Goal: Task Accomplishment & Management: Use online tool/utility

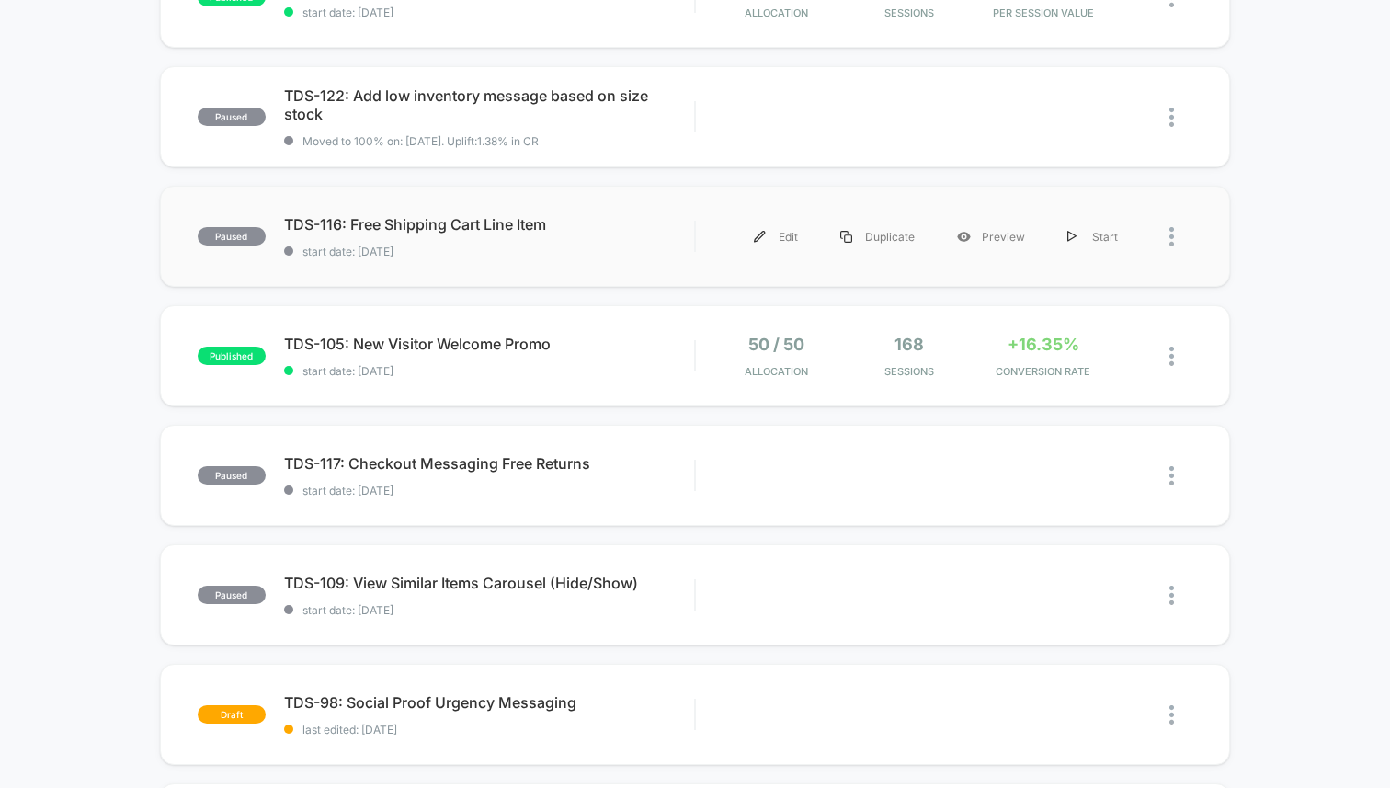
scroll to position [614, 0]
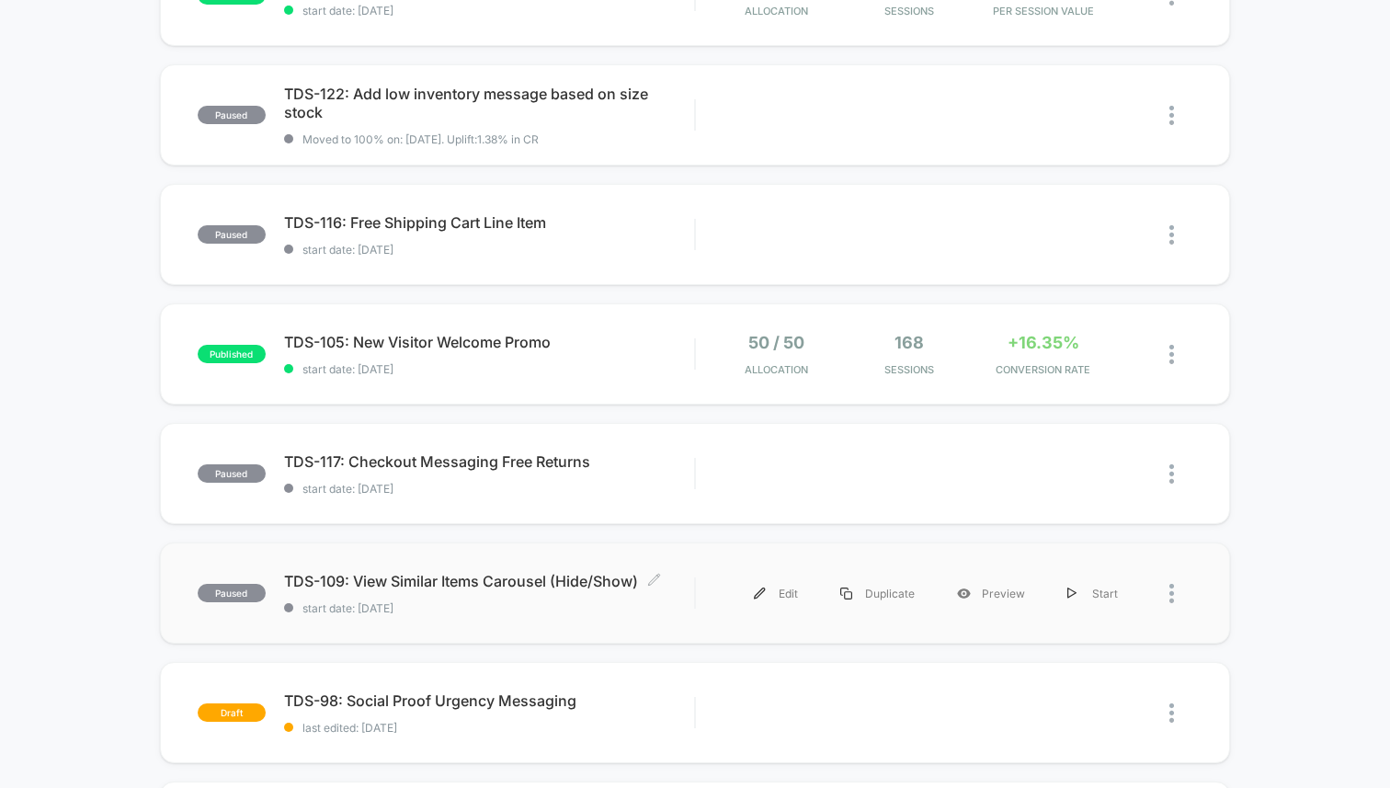
click at [491, 579] on span "TDS-109: View Similar Items Carousel (Hide/Show) Click to edit experience detai…" at bounding box center [489, 581] width 410 height 18
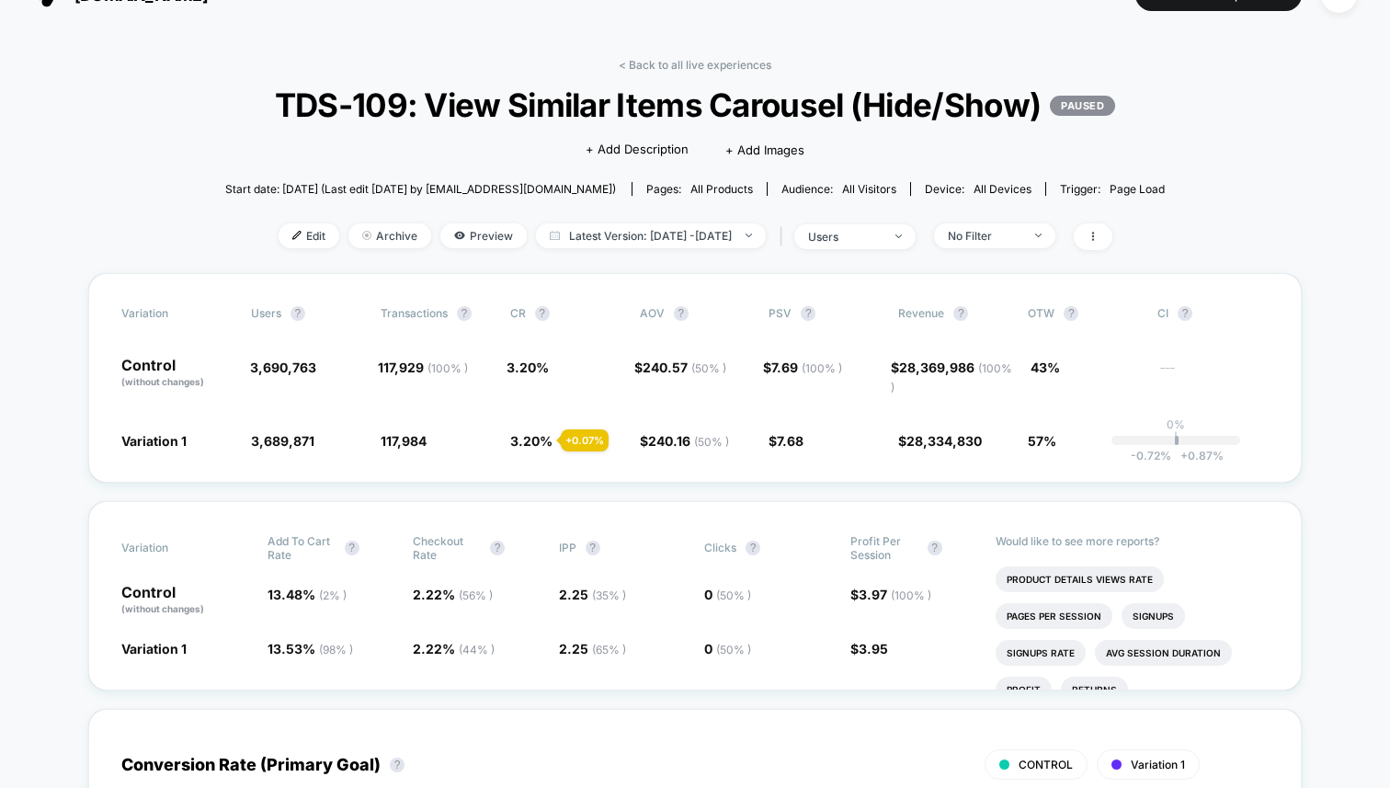
scroll to position [36, 0]
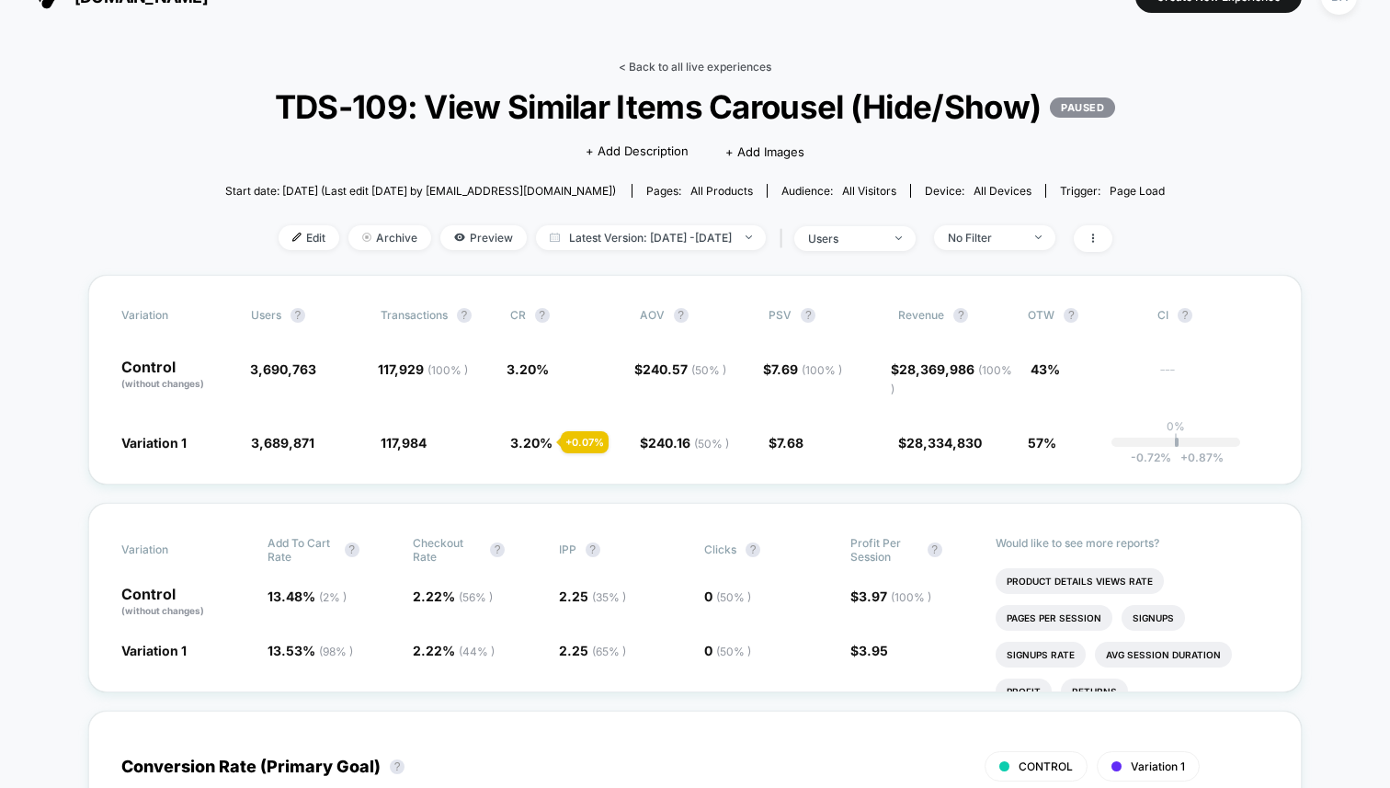
drag, startPoint x: 762, startPoint y: 57, endPoint x: 742, endPoint y: 71, distance: 24.5
click at [742, 71] on link "< Back to all live experiences" at bounding box center [695, 67] width 153 height 14
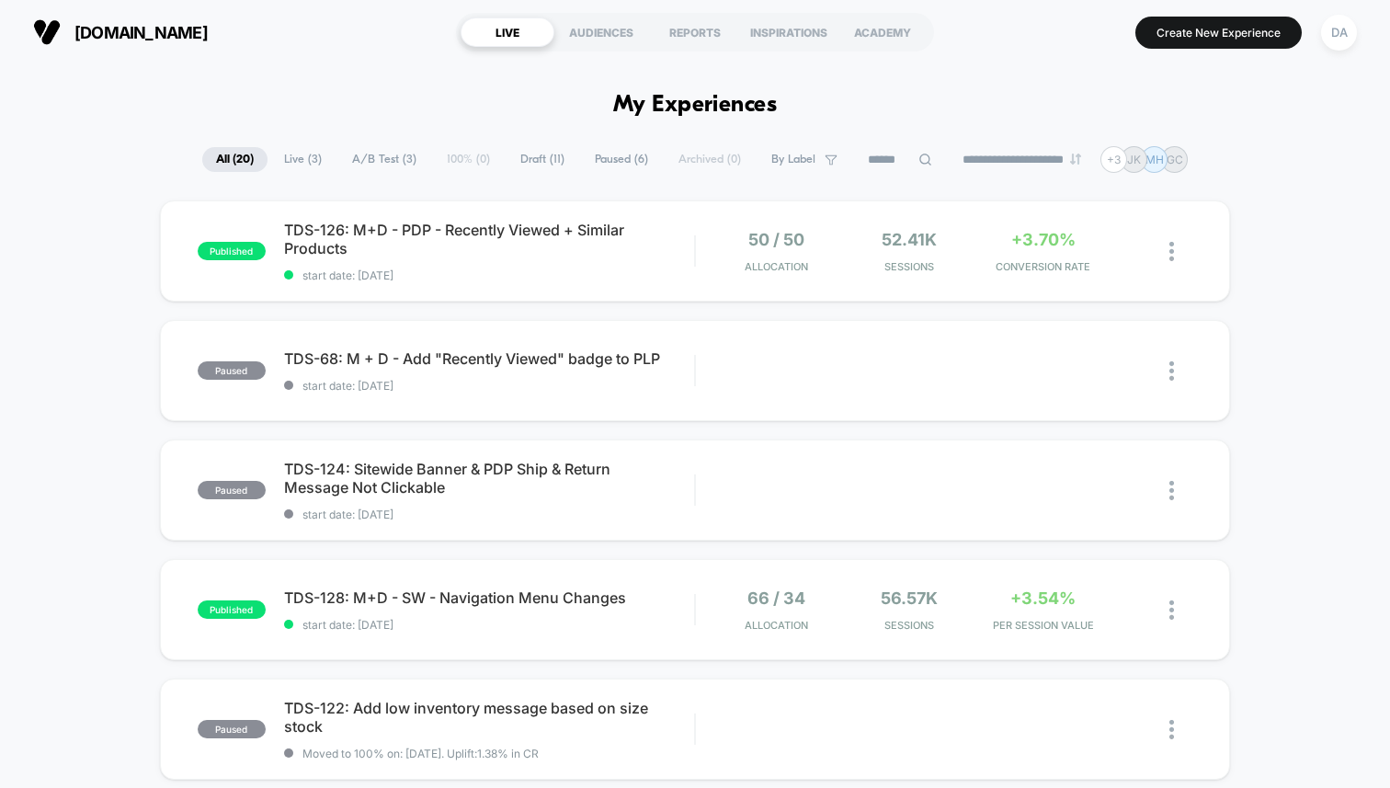
click at [349, 162] on span "A/B Test ( 3 )" at bounding box center [384, 159] width 92 height 25
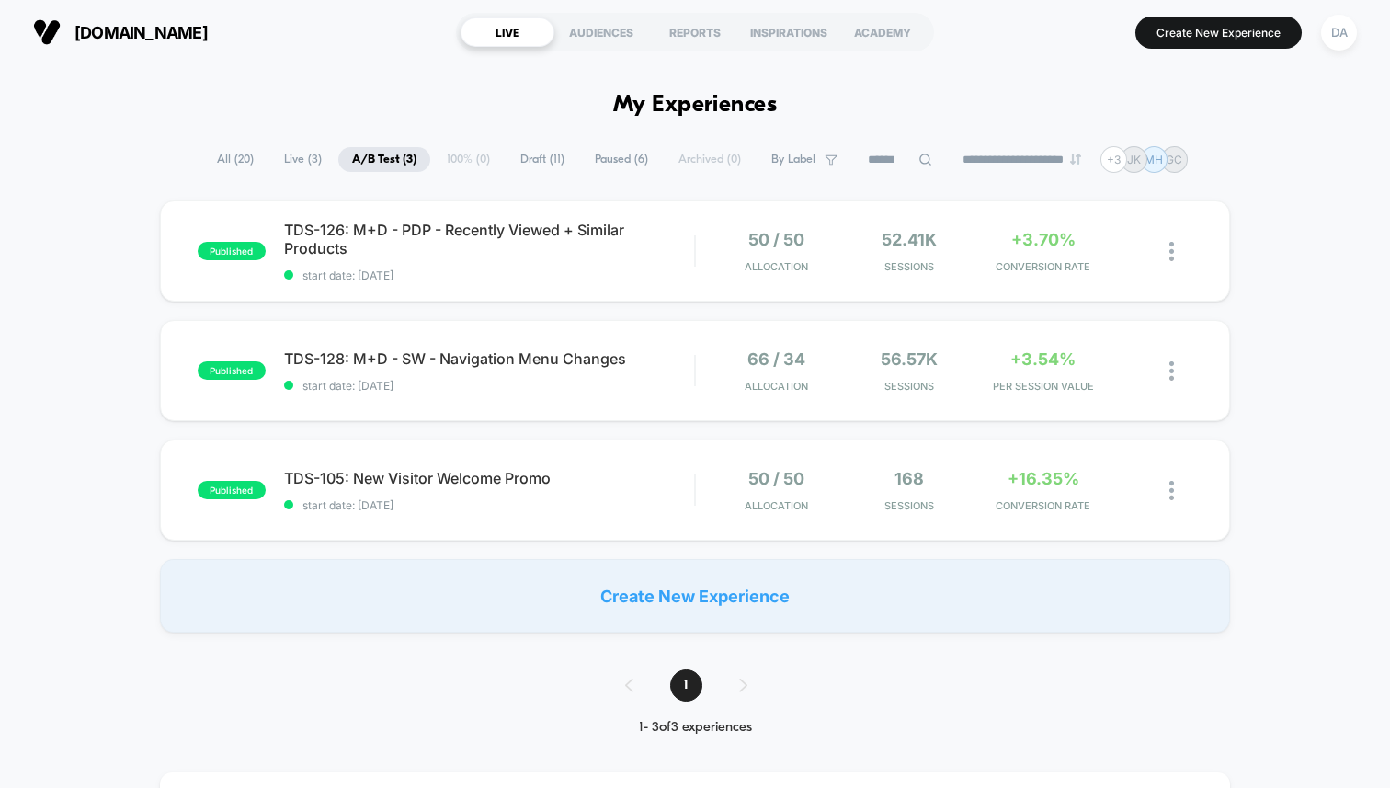
click at [507, 156] on span "Draft ( 11 )" at bounding box center [543, 159] width 72 height 25
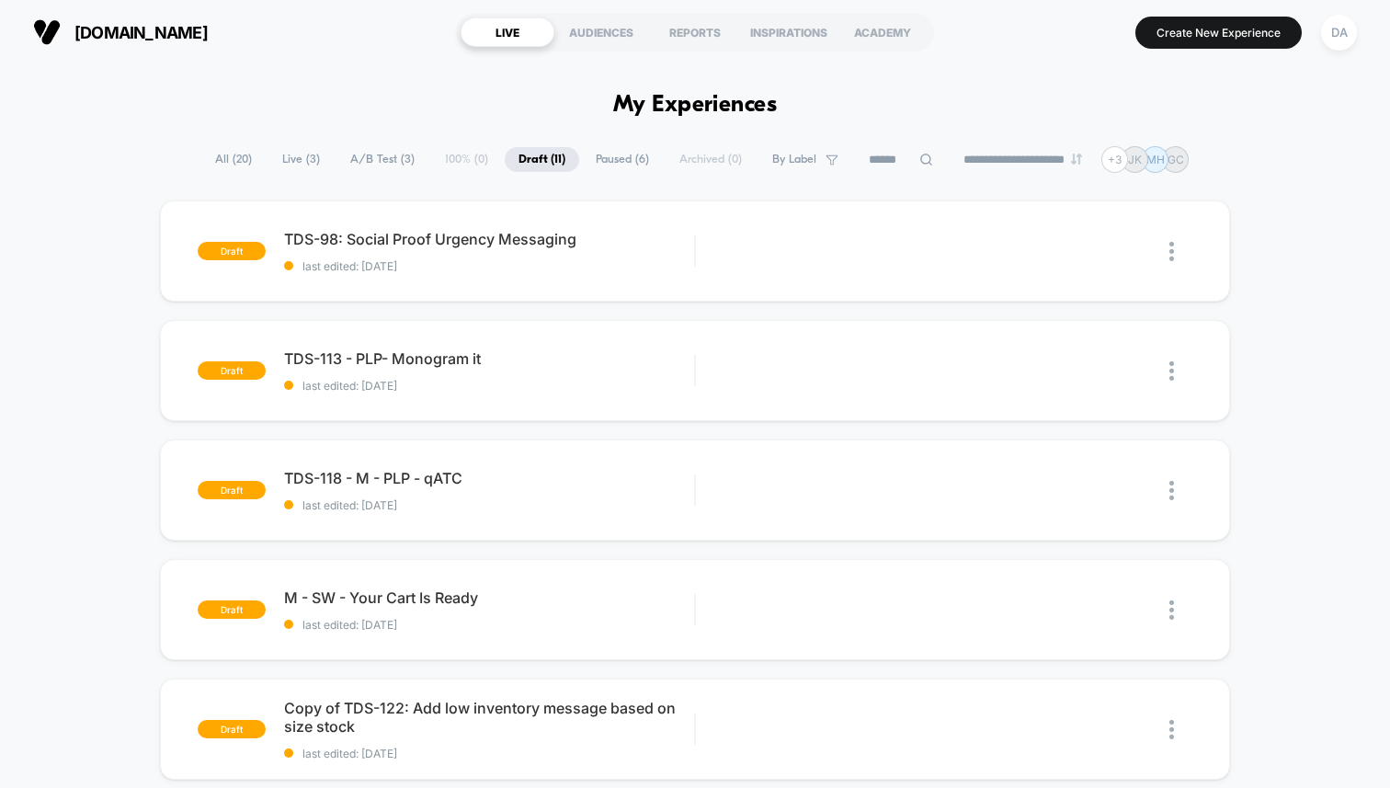
click at [281, 161] on span "Live ( 3 )" at bounding box center [300, 159] width 65 height 25
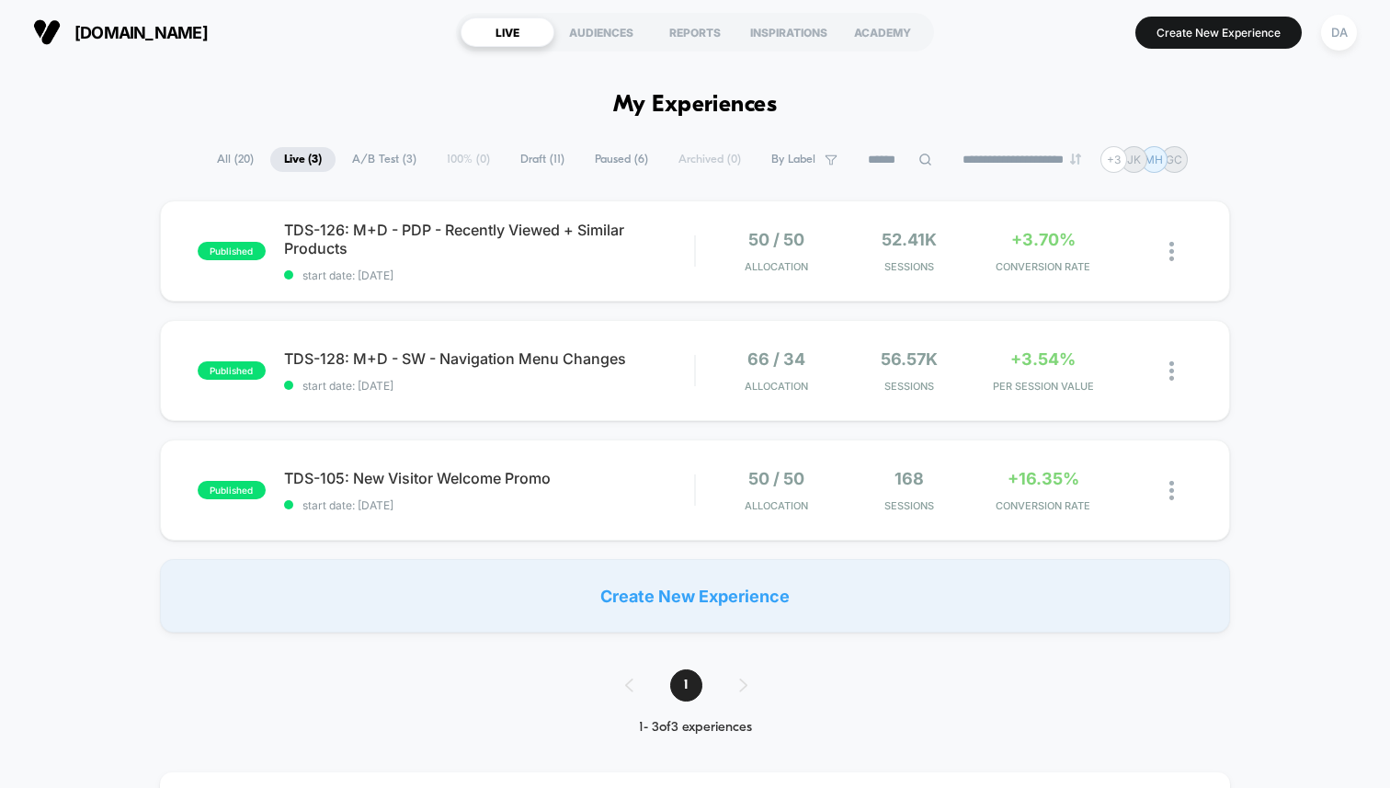
click at [288, 157] on span "Live ( 3 )" at bounding box center [302, 159] width 65 height 25
click at [211, 159] on span "All ( 20 )" at bounding box center [235, 159] width 64 height 25
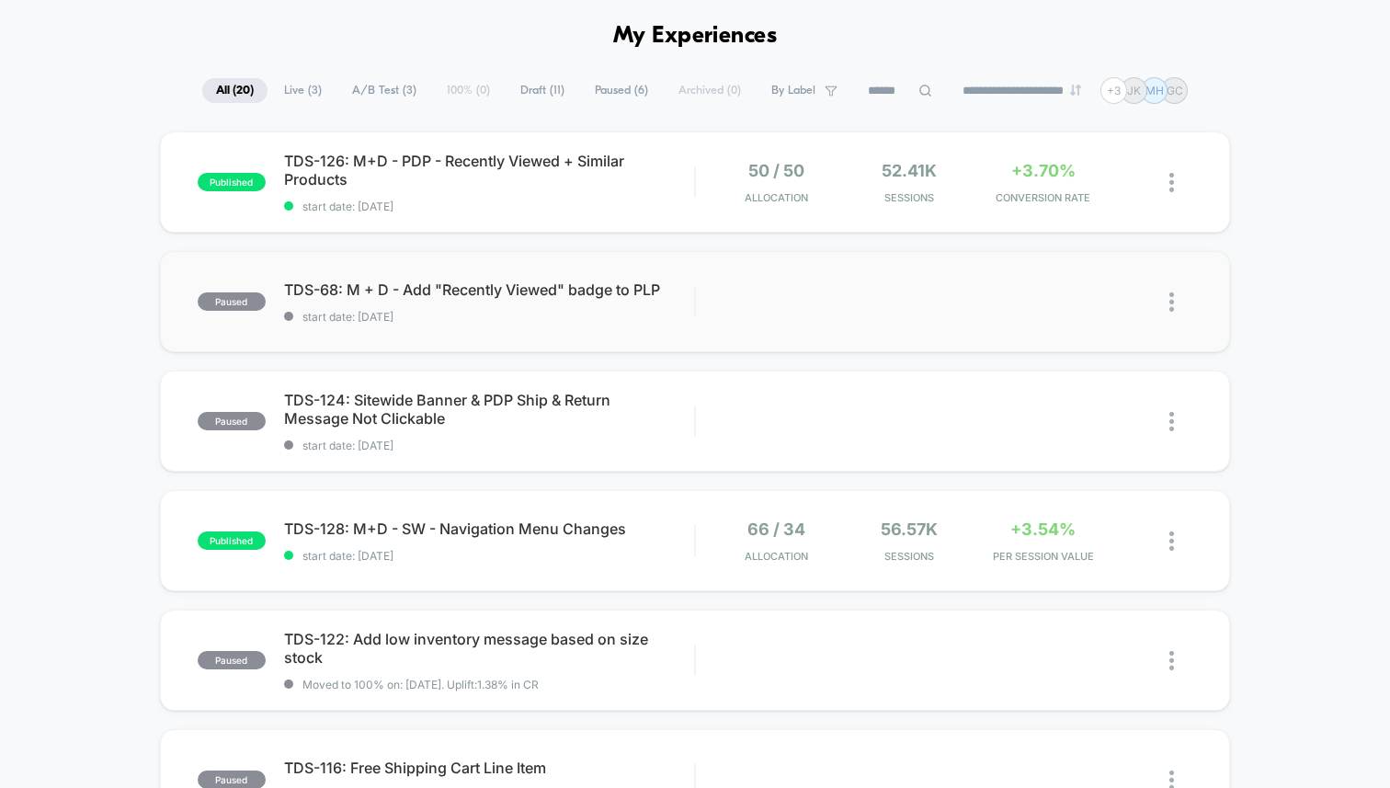
scroll to position [66, 0]
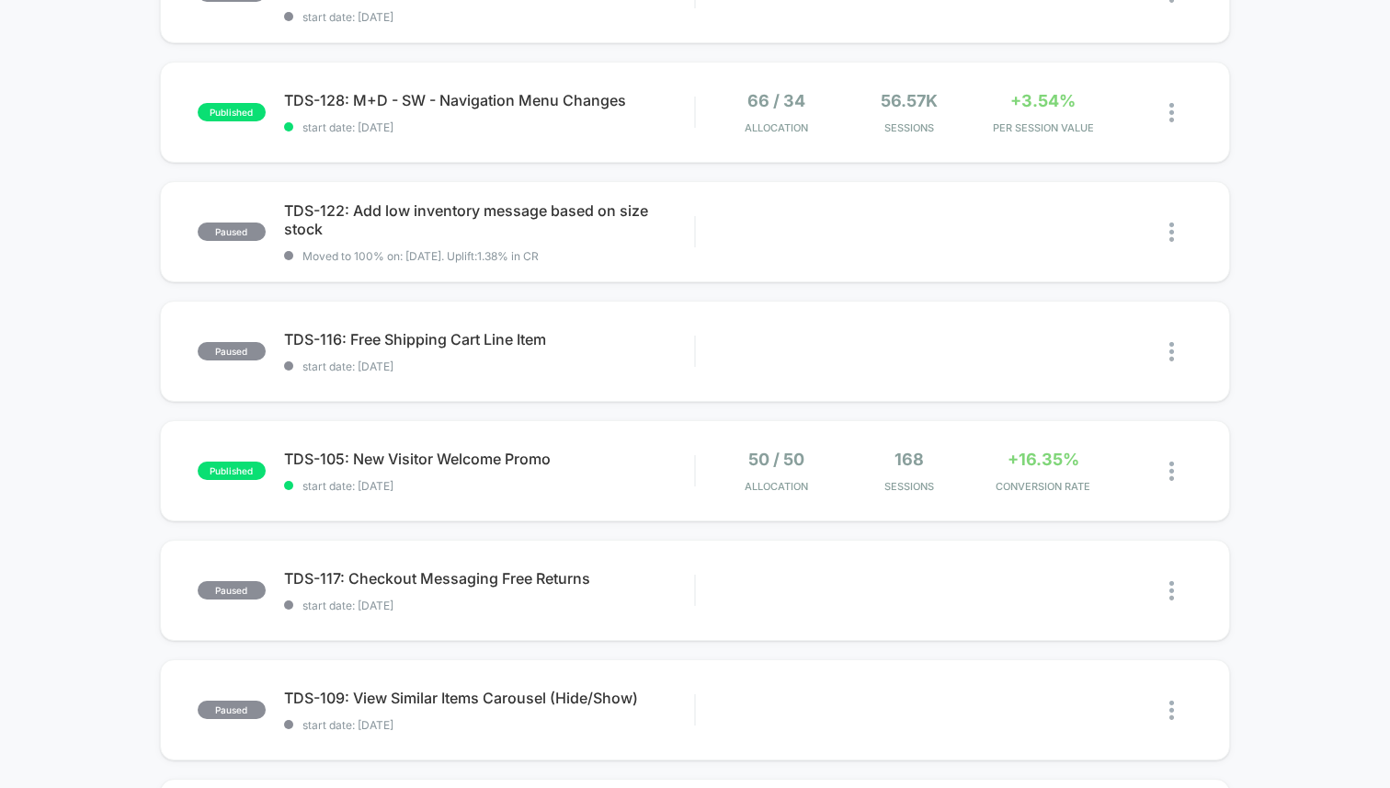
scroll to position [514, 0]
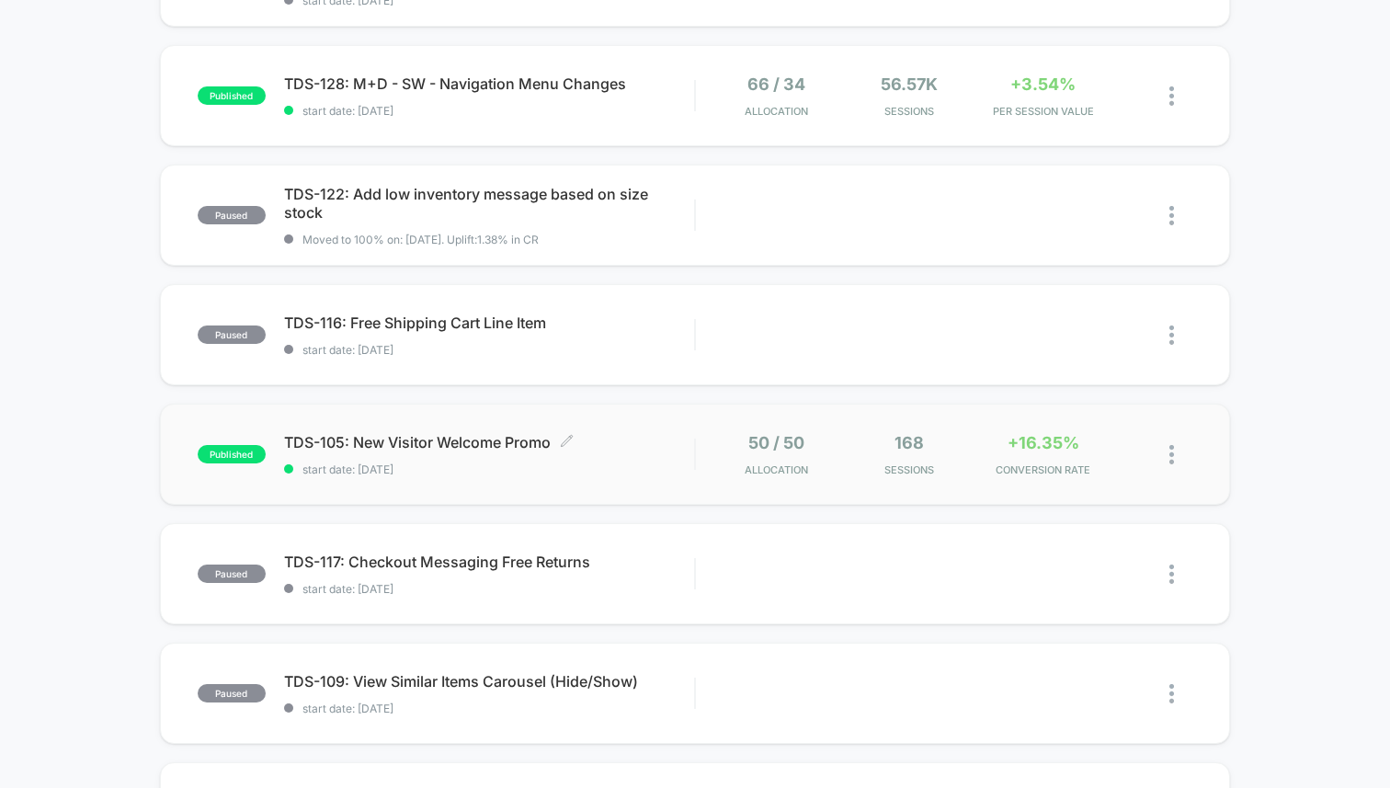
click at [505, 435] on span "TDS-105: New Visitor Welcome Promo Click to edit experience details" at bounding box center [489, 442] width 410 height 18
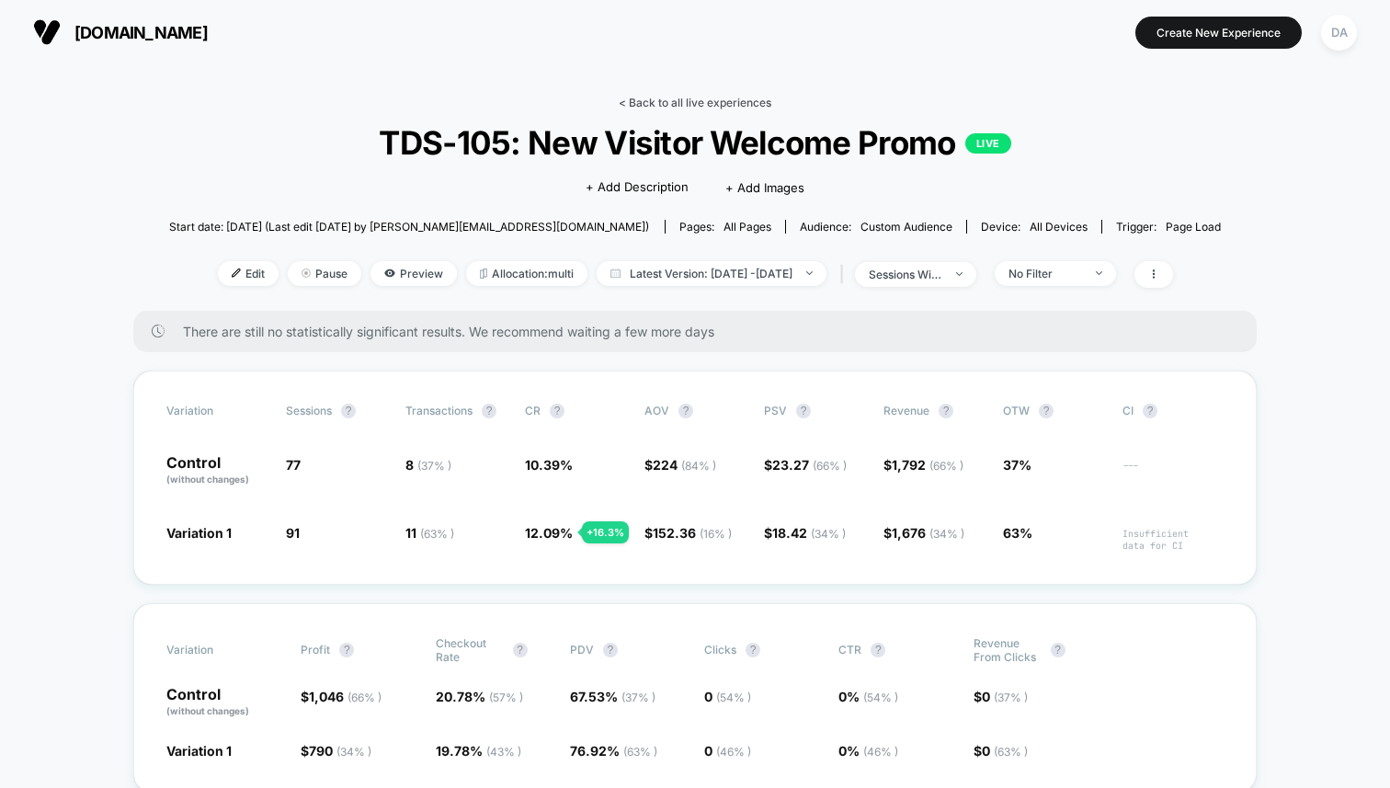
click at [683, 100] on link "< Back to all live experiences" at bounding box center [695, 103] width 153 height 14
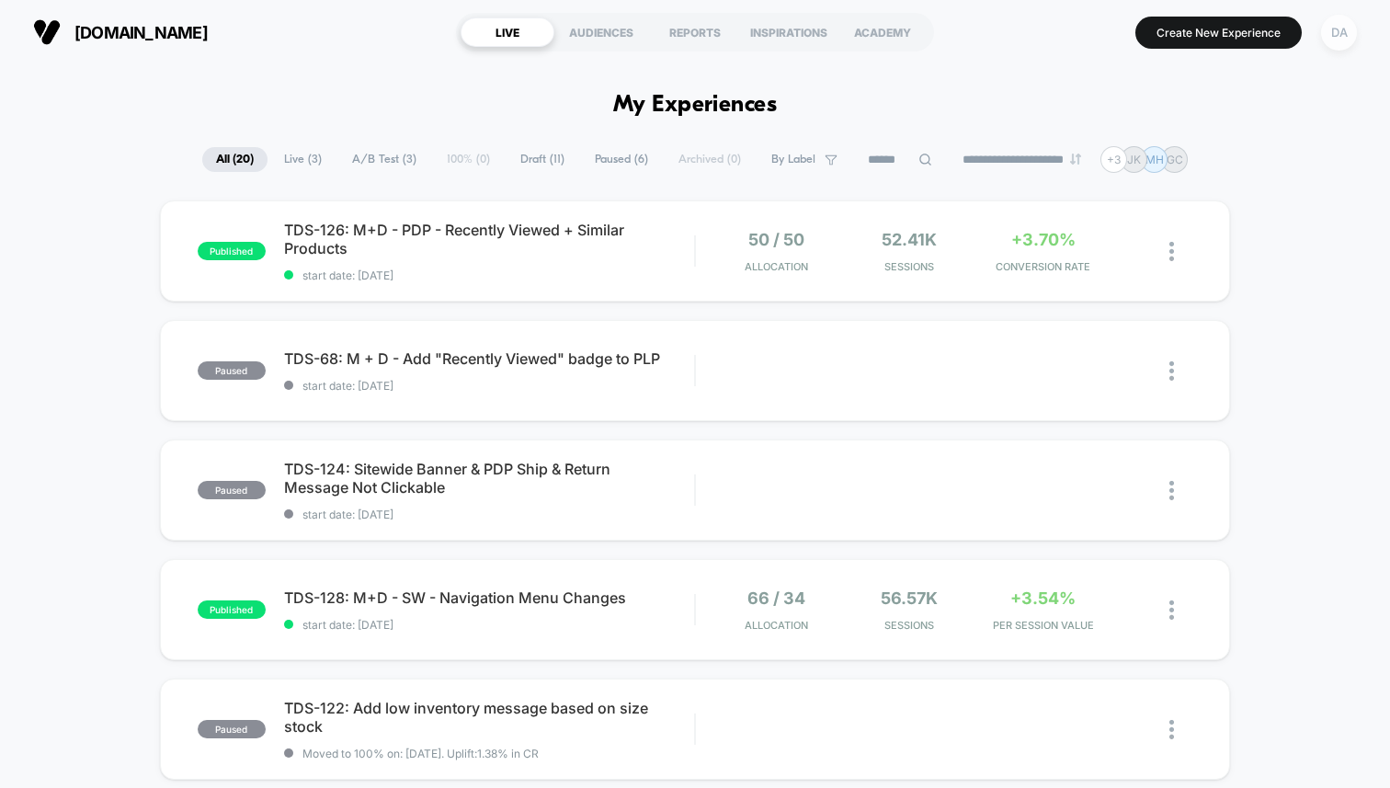
click at [1348, 29] on div "DA" at bounding box center [1339, 33] width 36 height 36
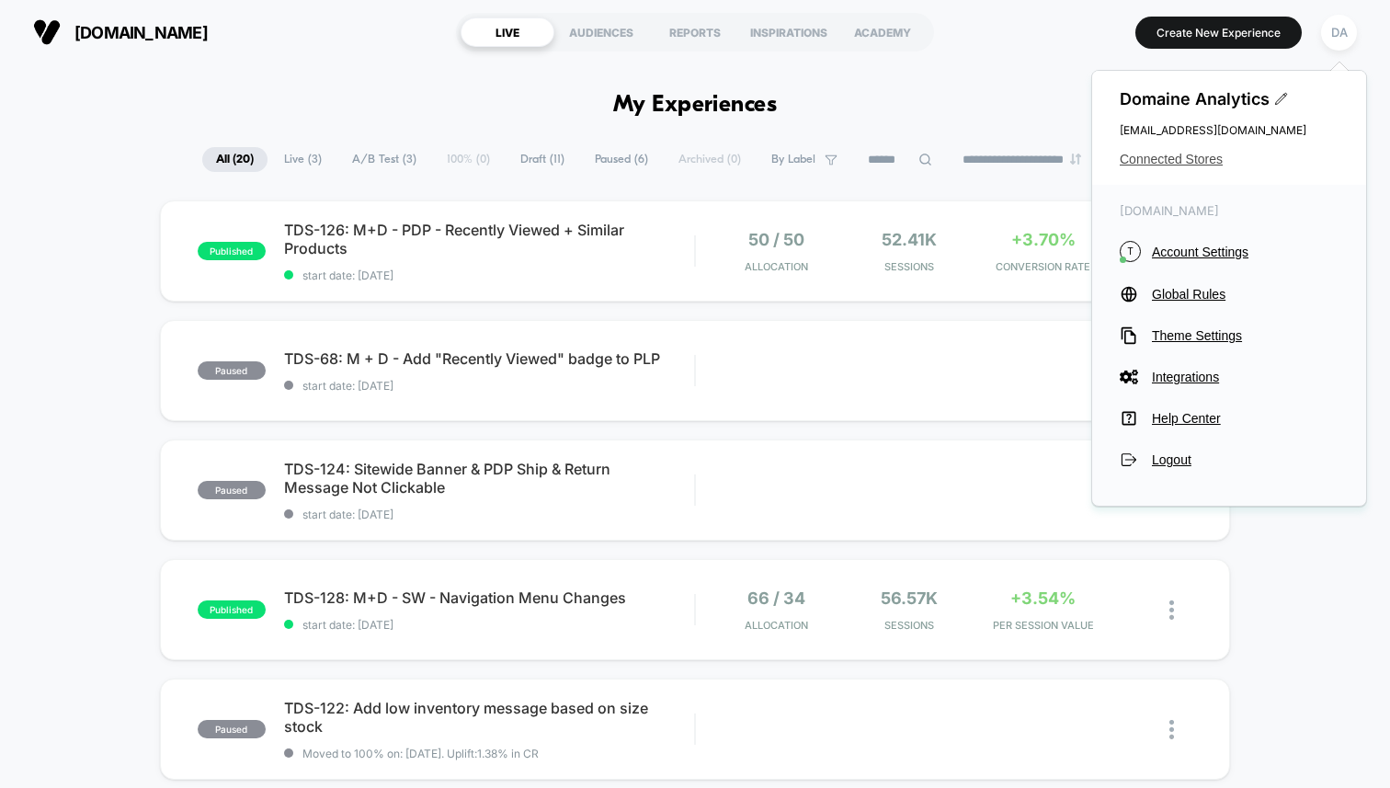
click at [1131, 153] on span "Connected Stores" at bounding box center [1229, 159] width 219 height 15
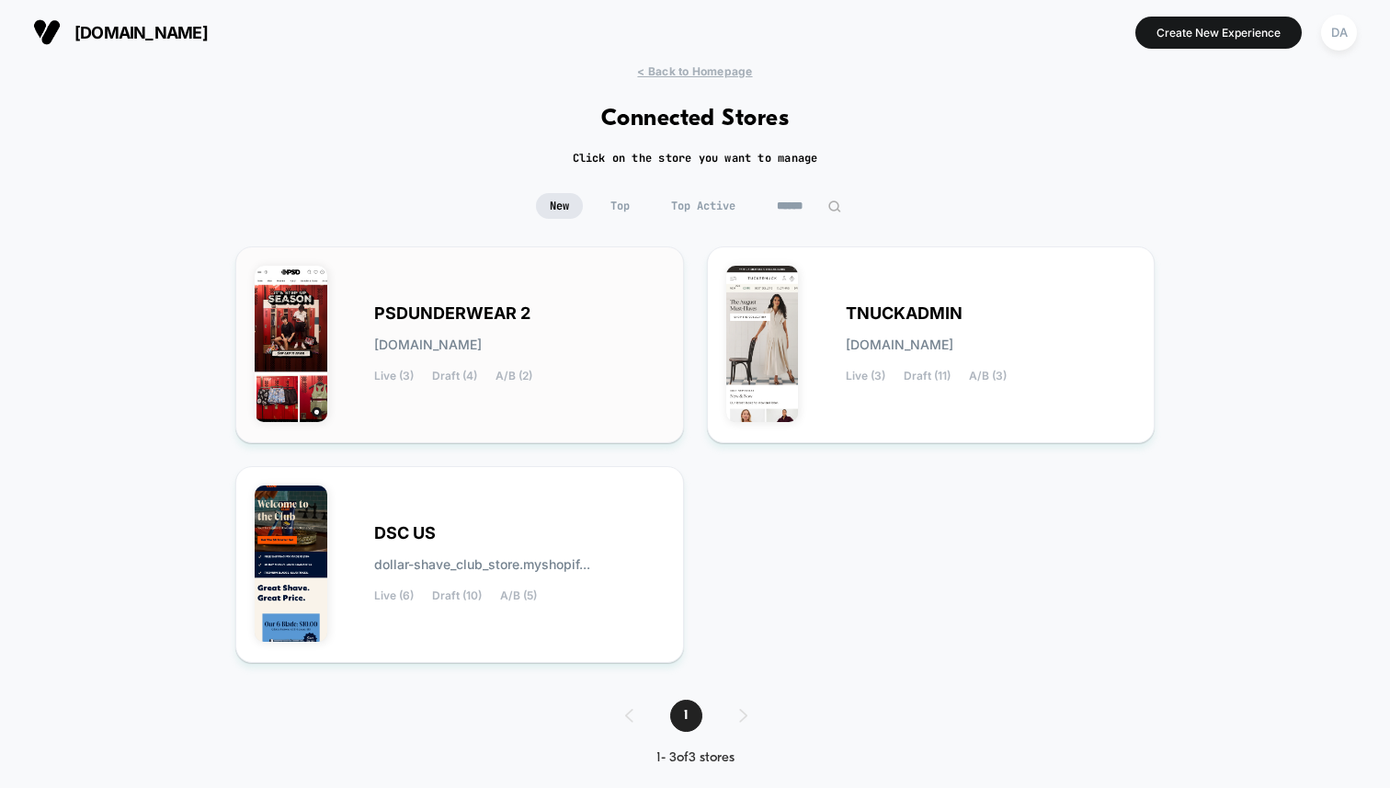
click at [446, 317] on span "PSDUNDERWEAR 2" at bounding box center [452, 313] width 156 height 13
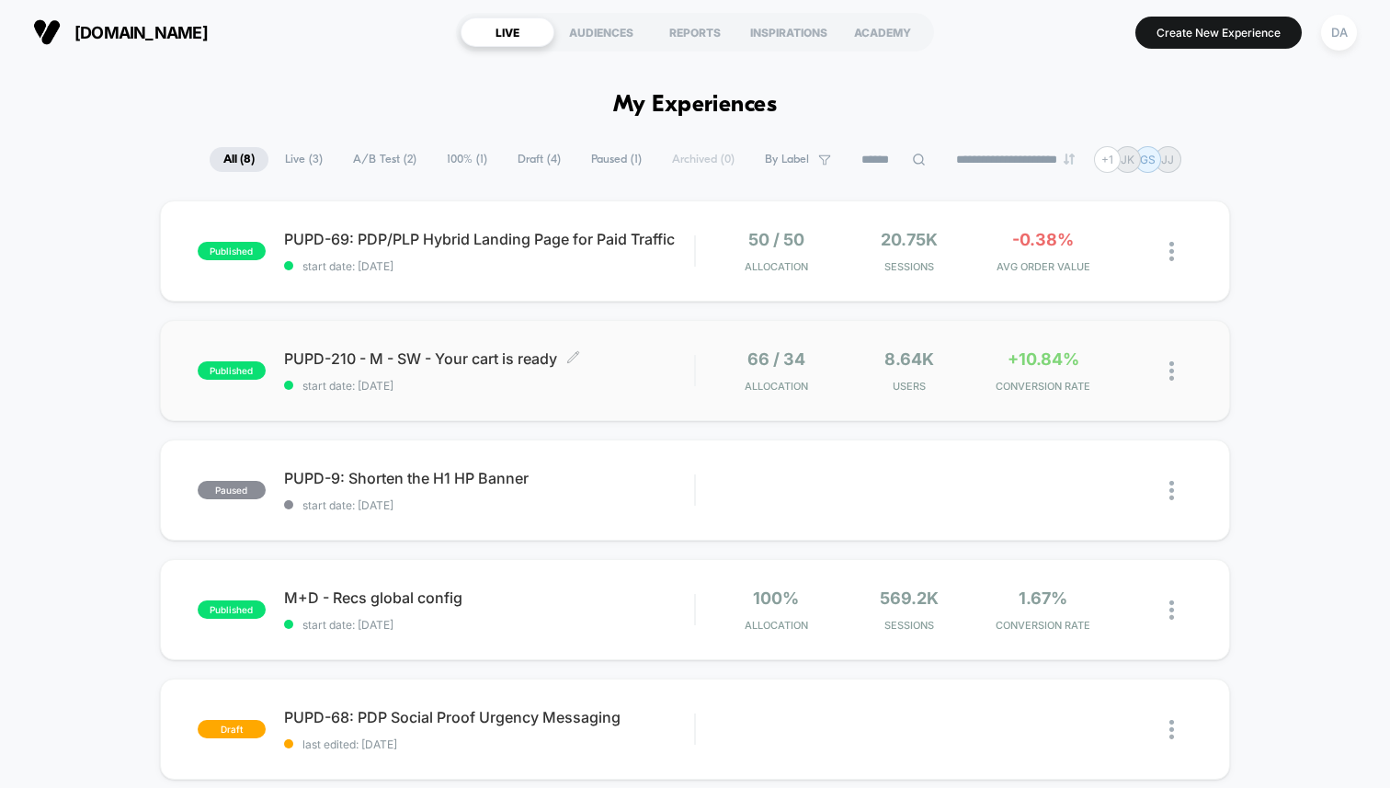
click at [452, 361] on span "PUPD-210 - M - SW - Your cart is ready Click to edit experience details" at bounding box center [489, 358] width 410 height 18
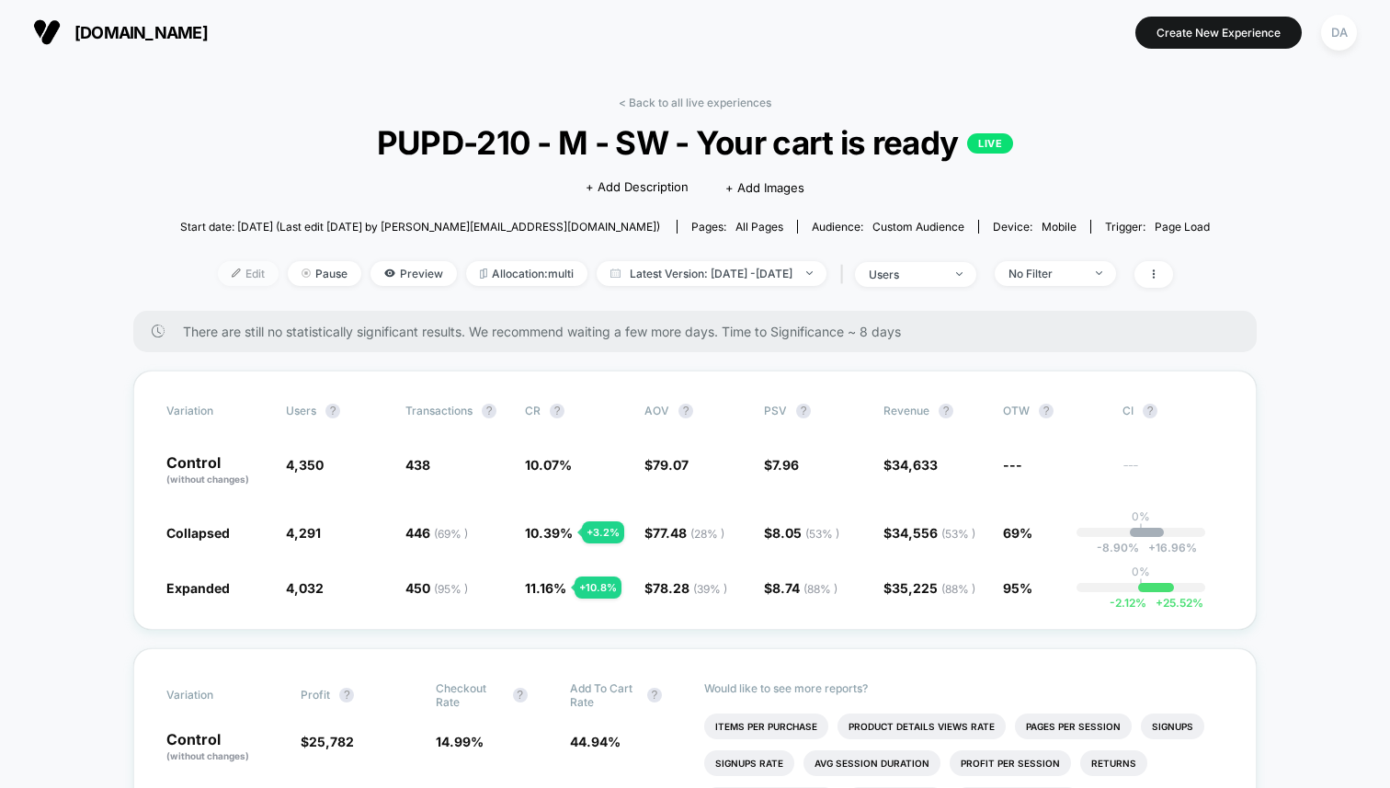
click at [224, 277] on span "Edit" at bounding box center [248, 273] width 61 height 25
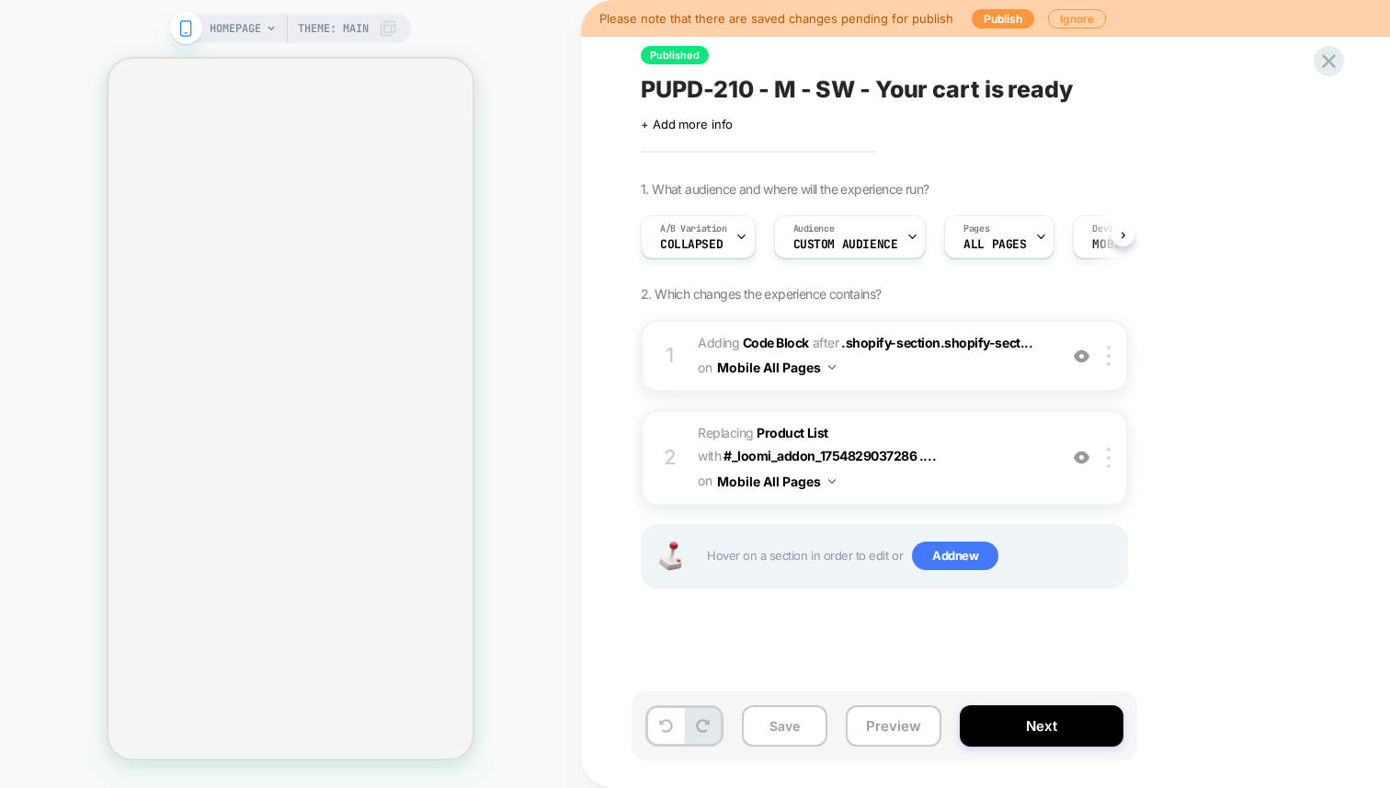
scroll to position [0, 1]
click at [1336, 59] on icon at bounding box center [1329, 61] width 25 height 25
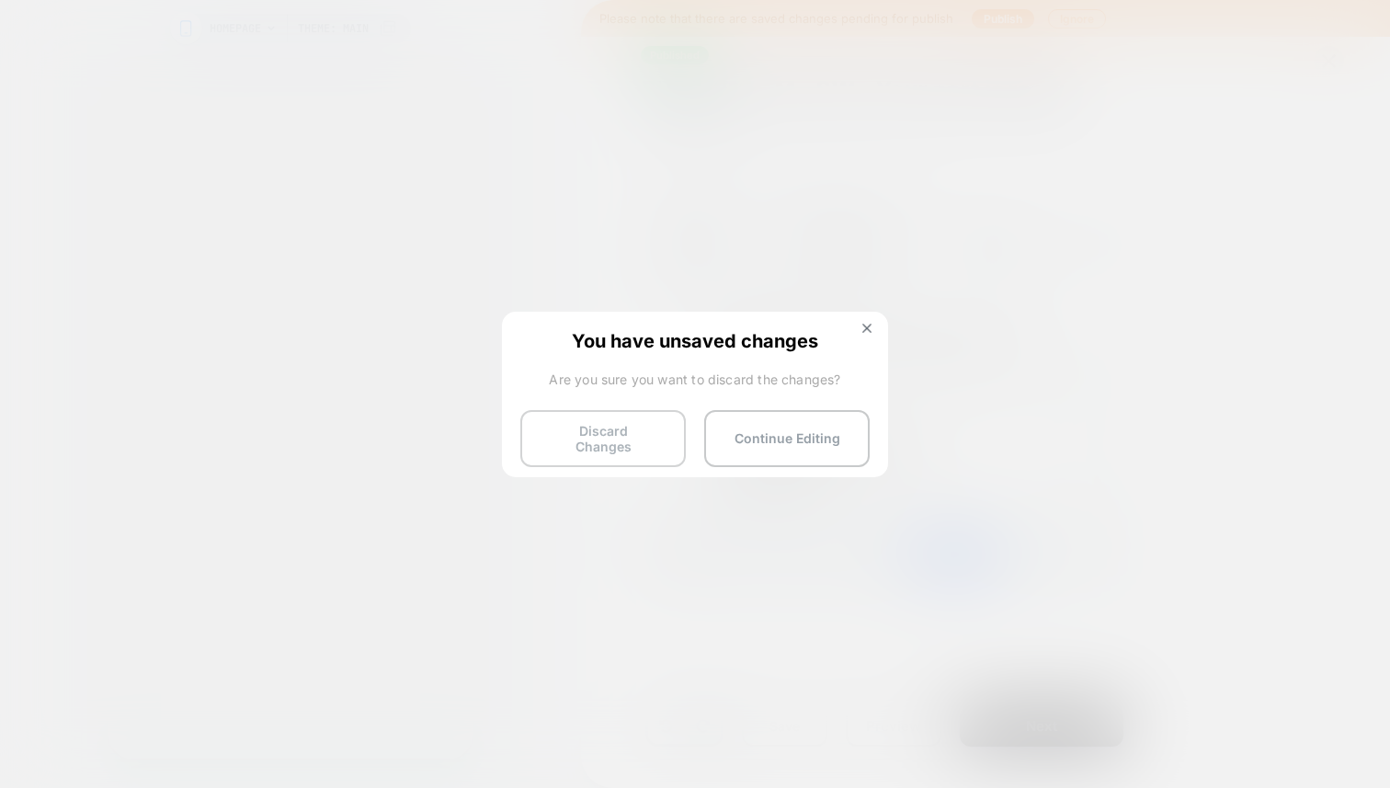
click at [648, 435] on button "Discard Changes" at bounding box center [603, 438] width 166 height 57
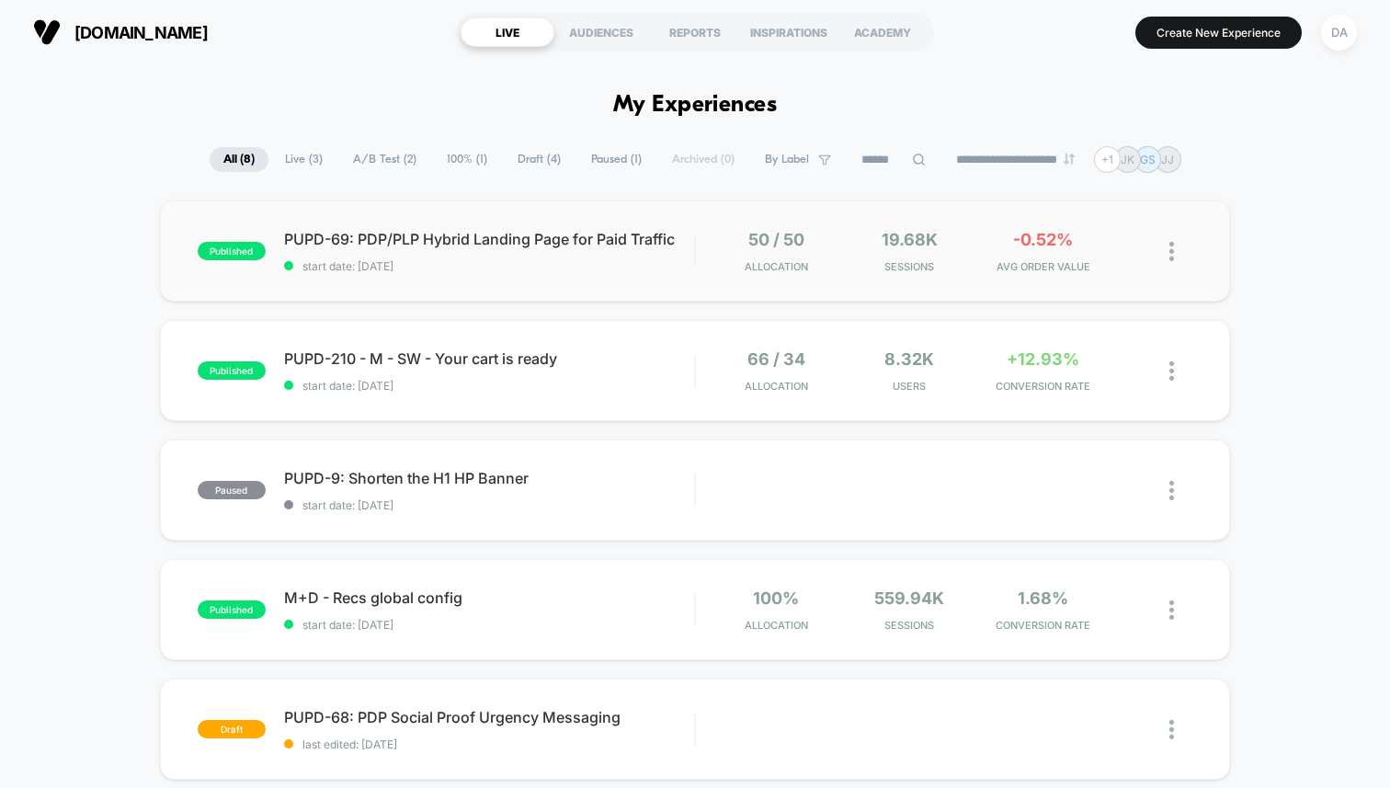
scroll to position [92, 0]
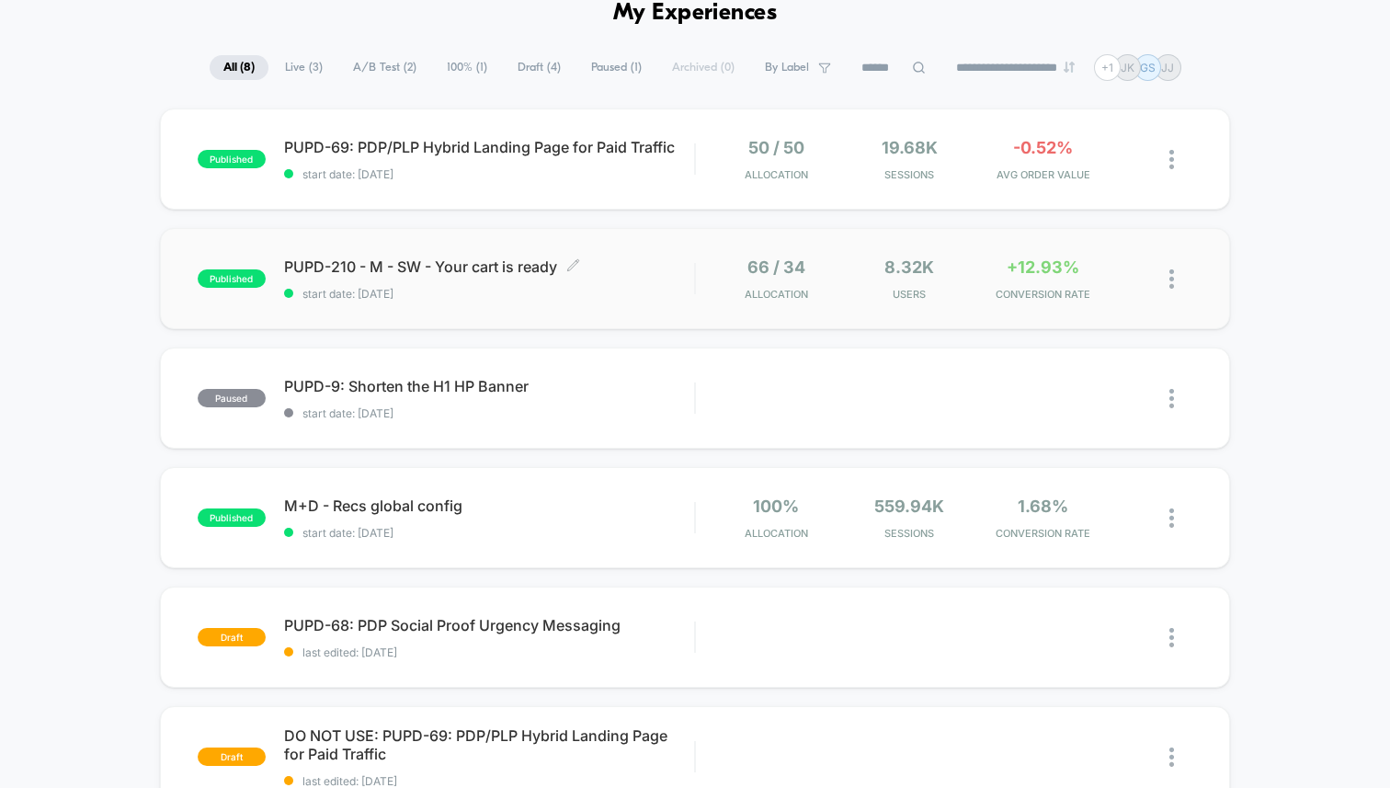
click at [491, 269] on span "PUPD-210 - M - SW - Your cart is ready Click to edit experience details" at bounding box center [489, 266] width 410 height 18
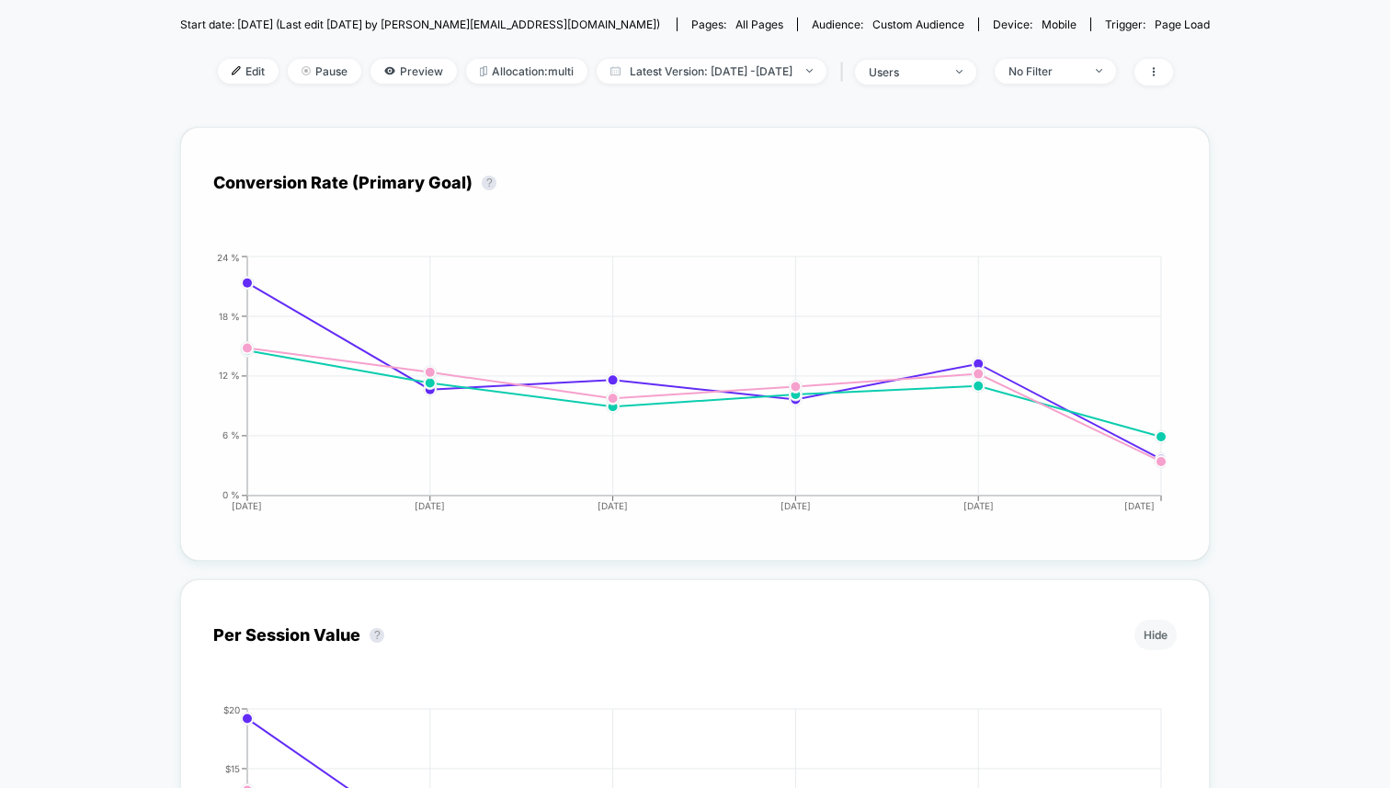
scroll to position [205, 0]
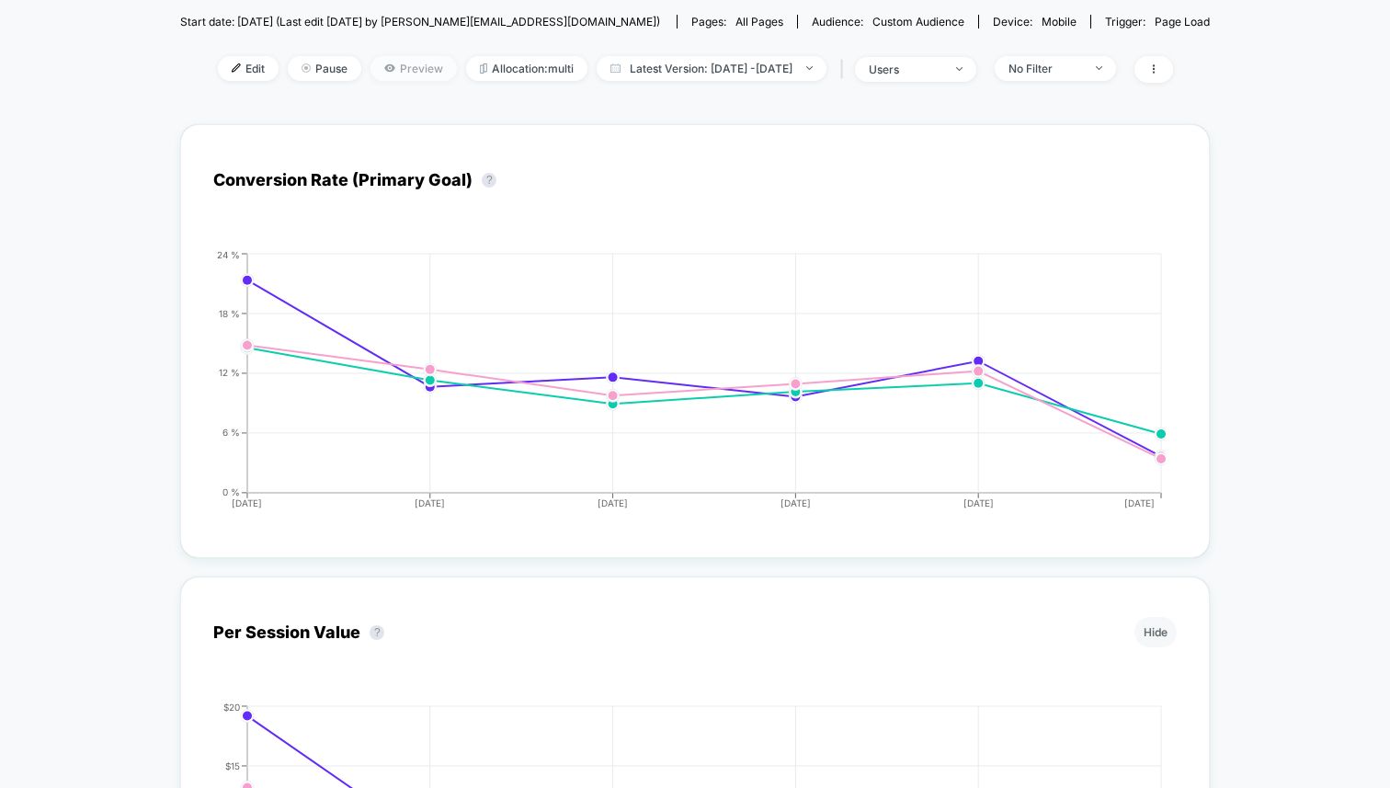
click at [381, 61] on span "Preview" at bounding box center [414, 68] width 86 height 25
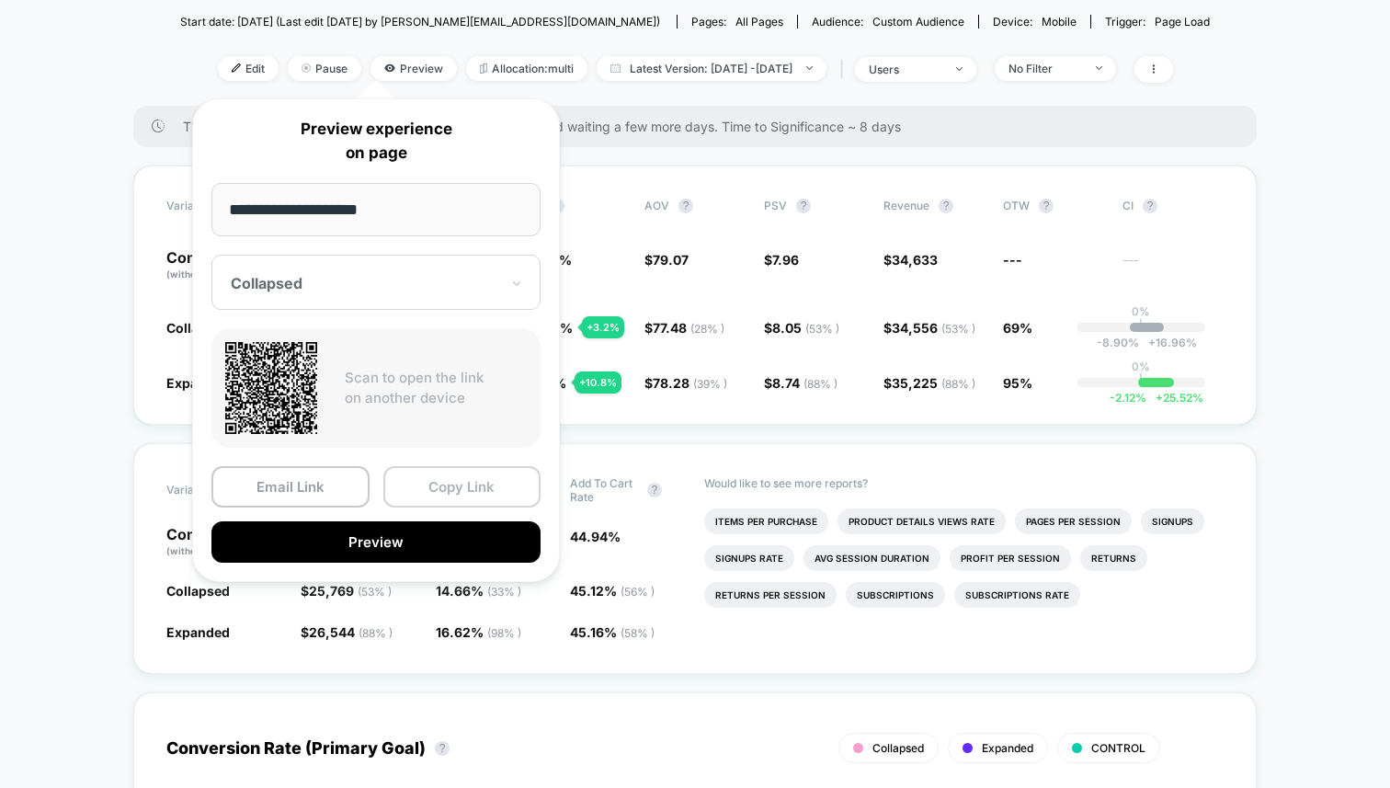
click at [466, 474] on button "Copy Link" at bounding box center [462, 486] width 158 height 41
